Goal: Task Accomplishment & Management: Complete application form

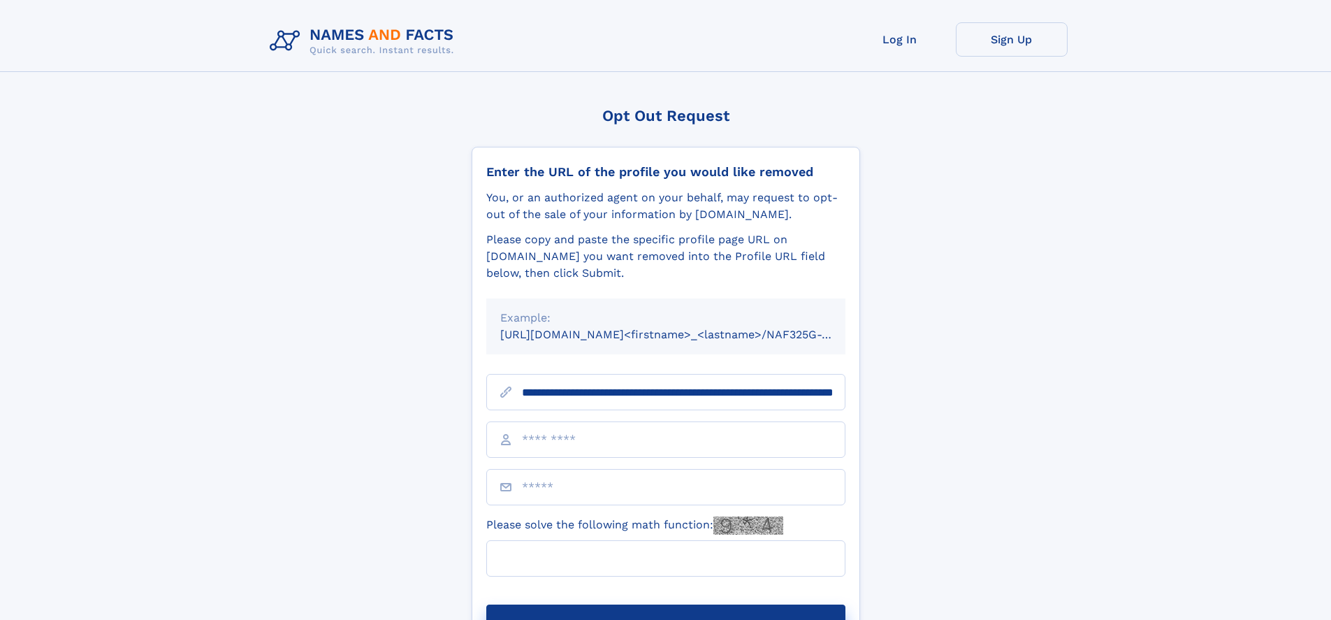
scroll to position [0, 144]
type input "**********"
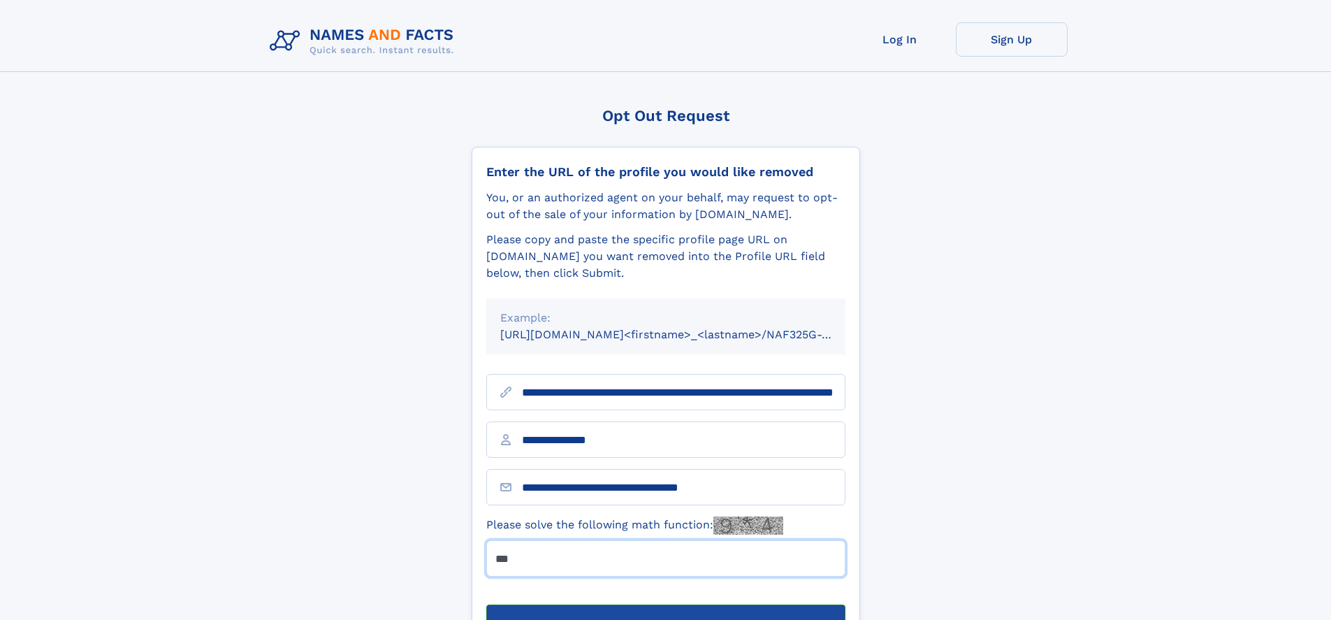
type input "***"
click at [665, 604] on button "Submit Opt Out Request" at bounding box center [665, 626] width 359 height 45
